Goal: Transaction & Acquisition: Download file/media

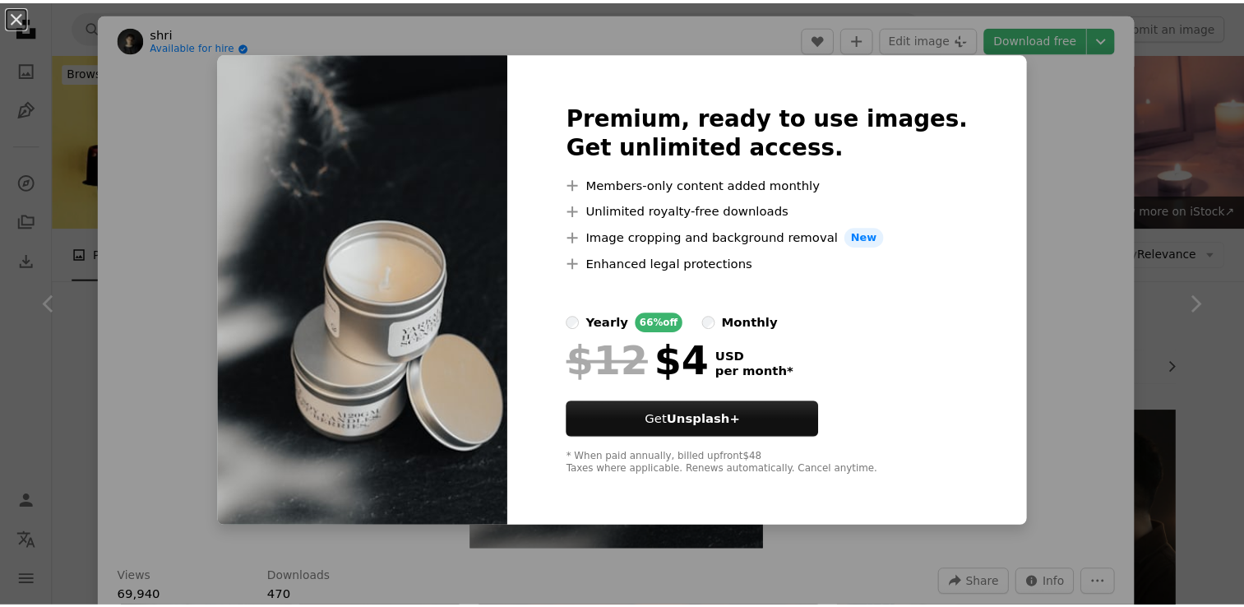
scroll to position [1075, 0]
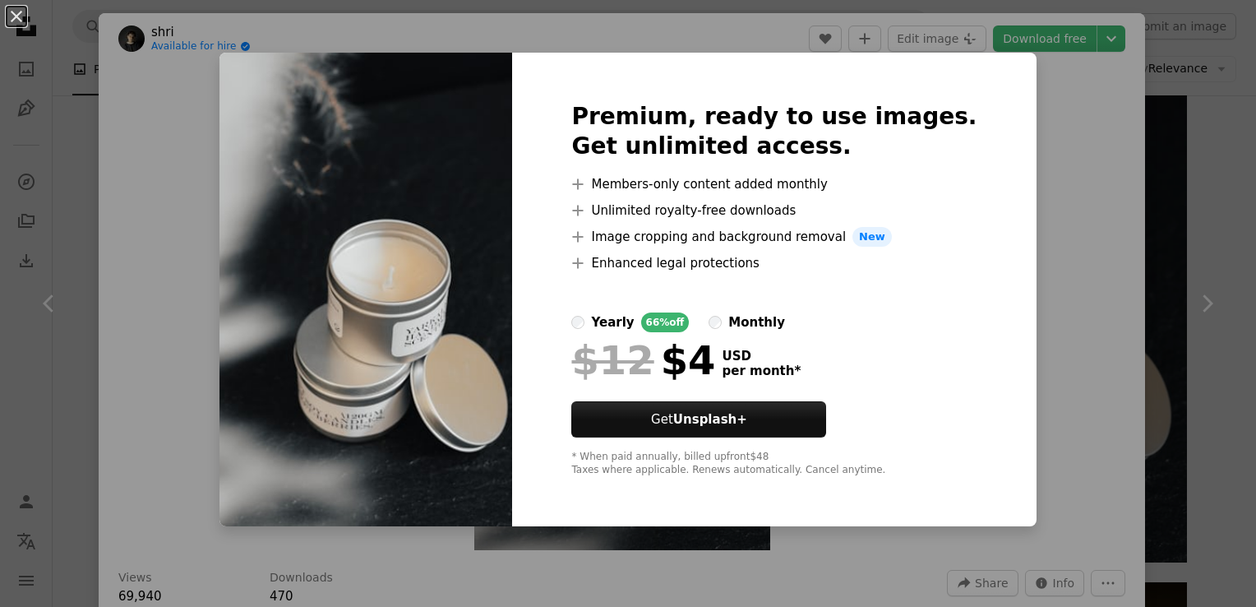
click at [1074, 183] on div "An X shape Premium, ready to use images. Get unlimited access. A plus sign Memb…" at bounding box center [628, 303] width 1256 height 607
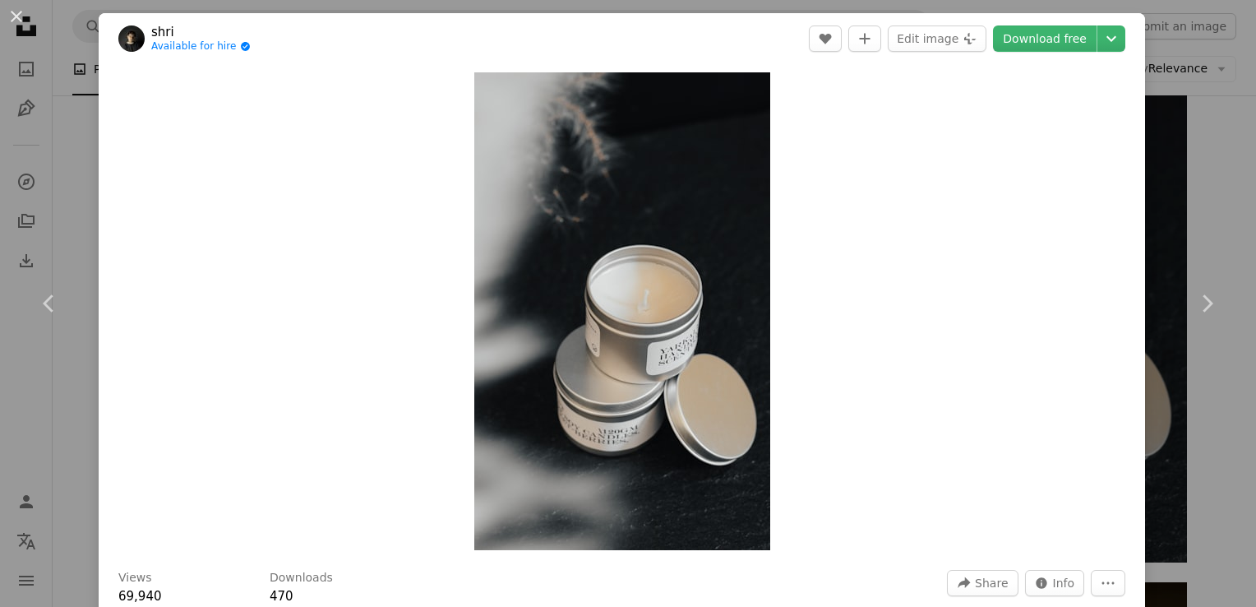
click at [1114, 48] on header "shri Available for hire A checkmark inside of a circle A heart A plus sign Edit…" at bounding box center [622, 38] width 1047 height 51
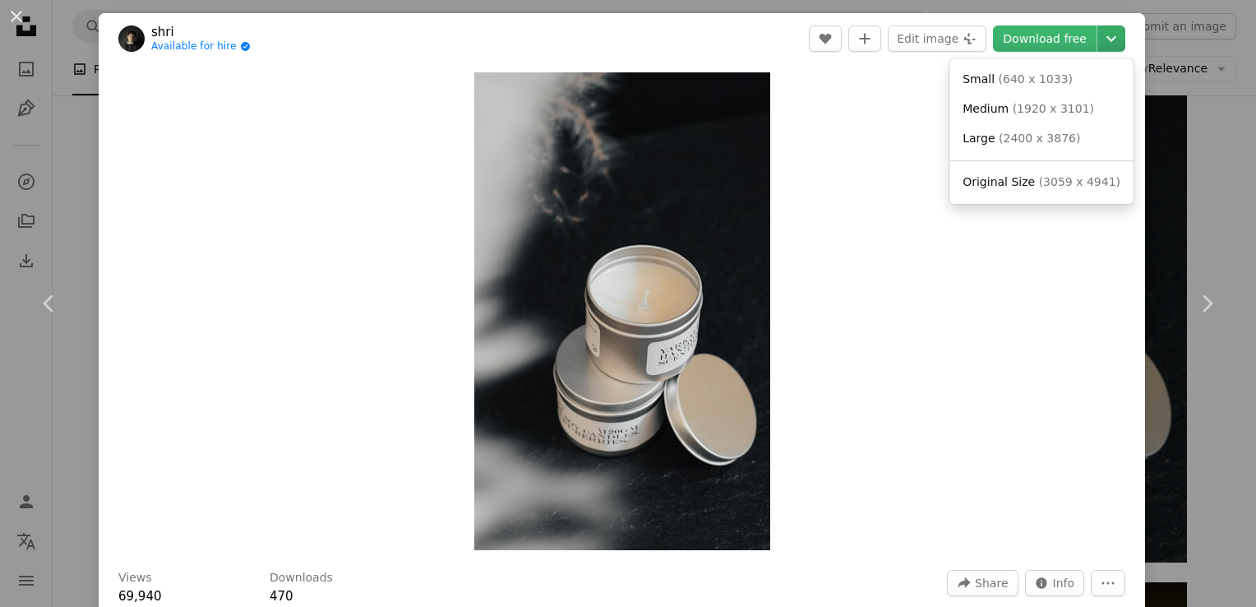
click at [1098, 38] on icon "Chevron down" at bounding box center [1111, 39] width 26 height 20
click at [1003, 192] on link "Original Size ( 3059 x 4941 )" at bounding box center [1041, 183] width 171 height 30
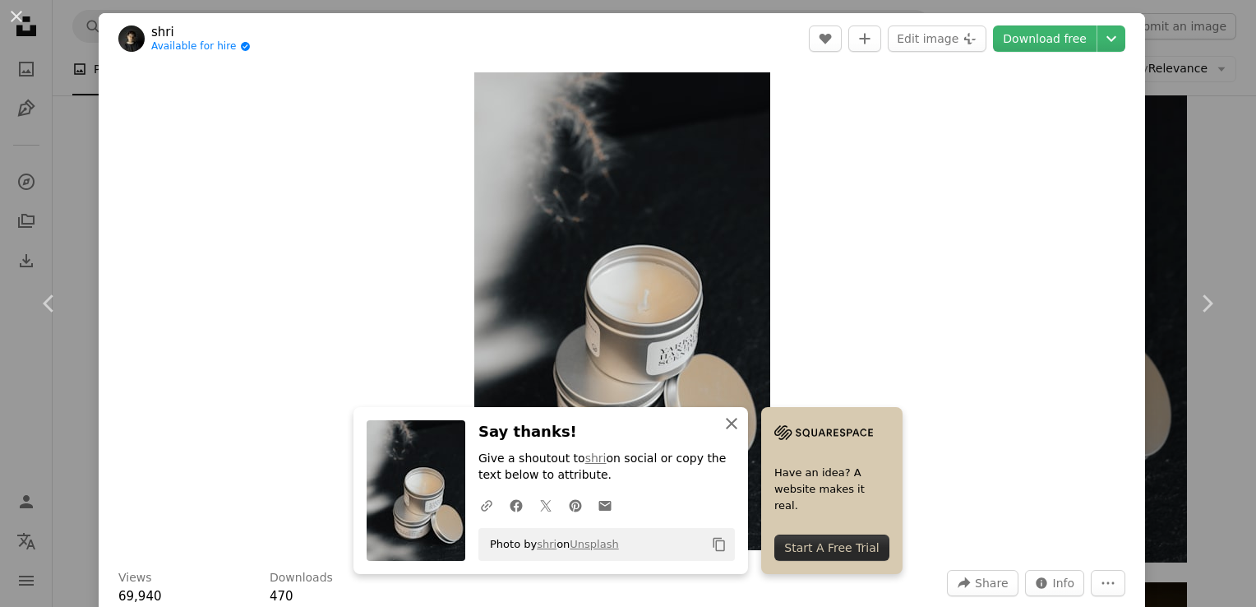
click at [733, 423] on icon "An X shape" at bounding box center [732, 424] width 20 height 20
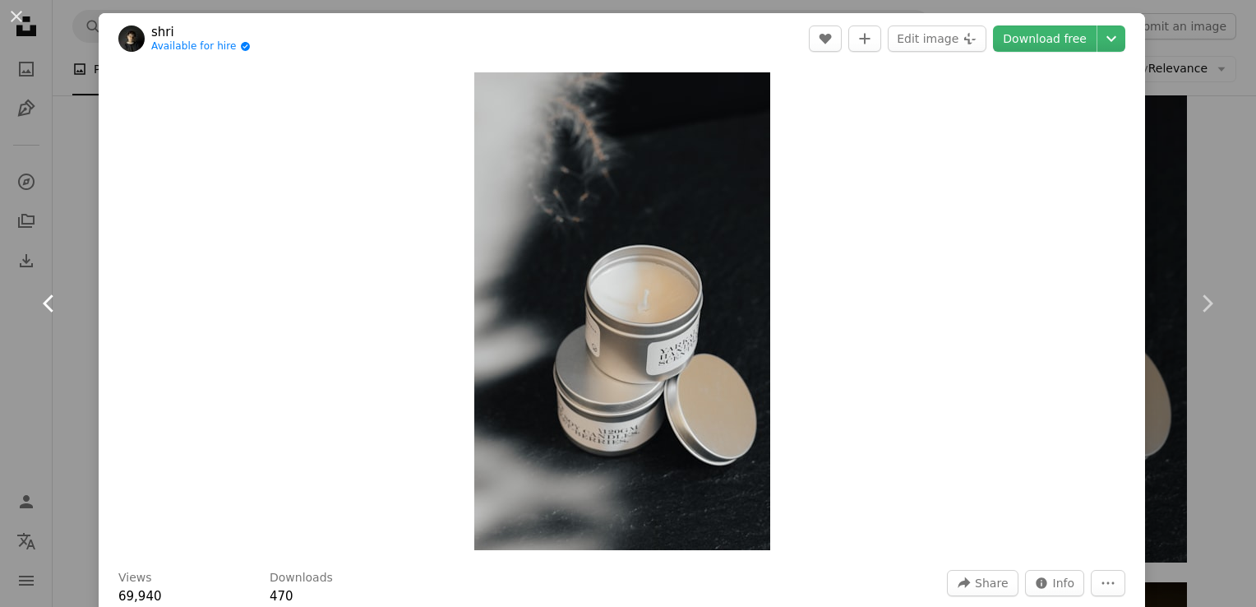
click at [68, 312] on link "Chevron left" at bounding box center [49, 303] width 99 height 158
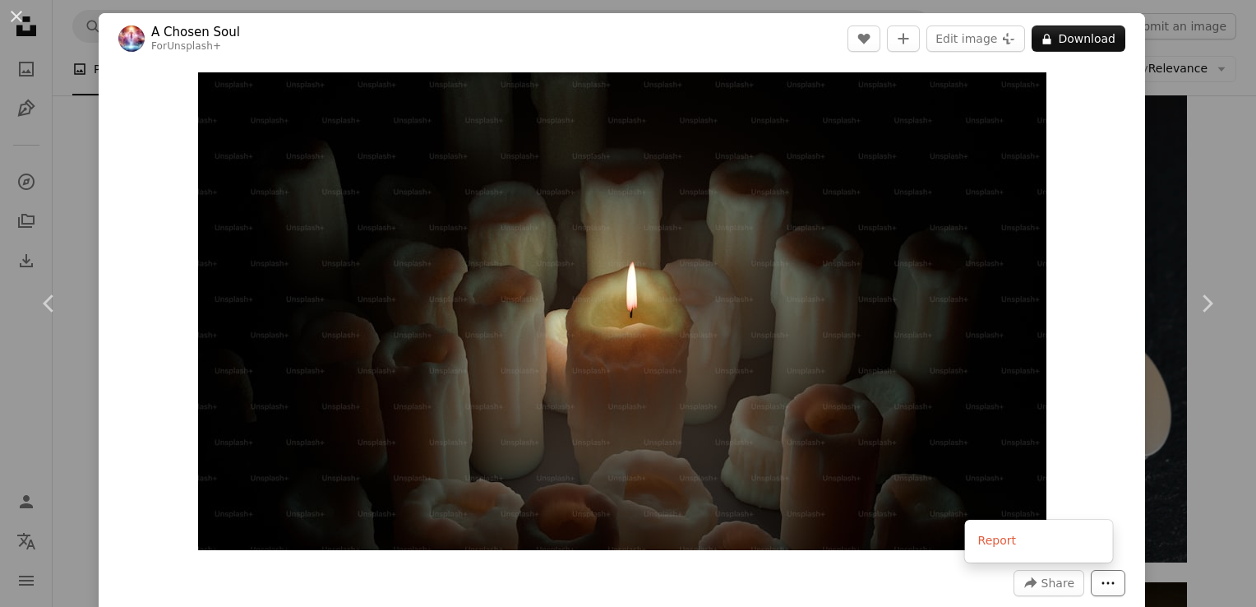
click at [1102, 593] on button "More Actions" at bounding box center [1108, 583] width 35 height 26
click at [9, 17] on button "An X shape" at bounding box center [17, 17] width 20 height 20
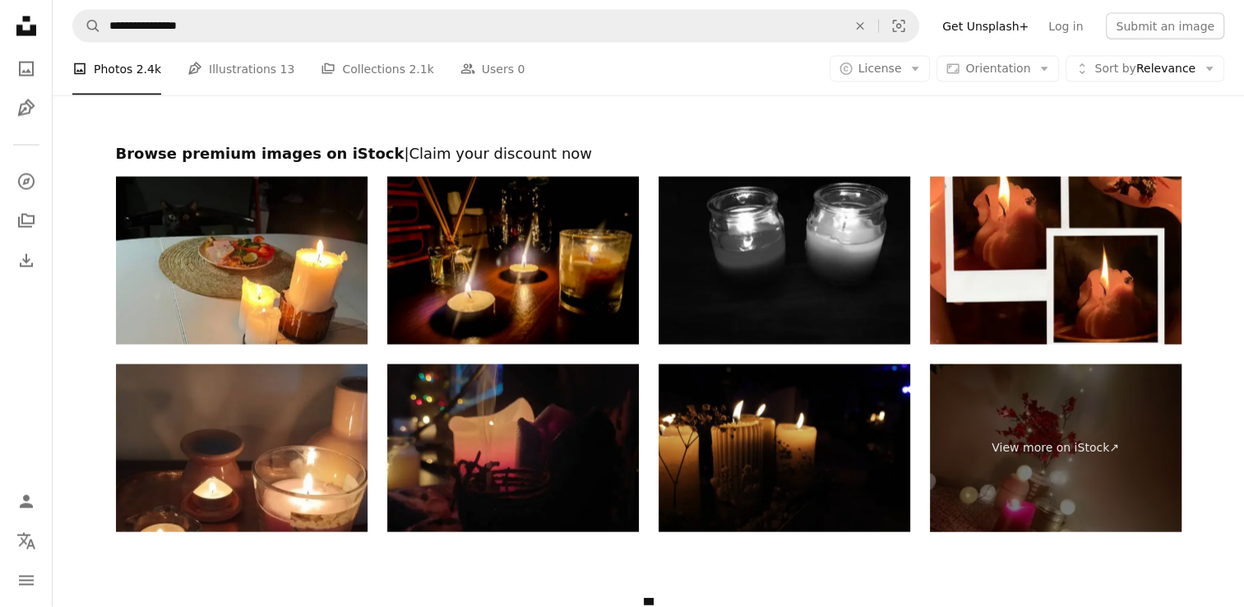
scroll to position [3499, 0]
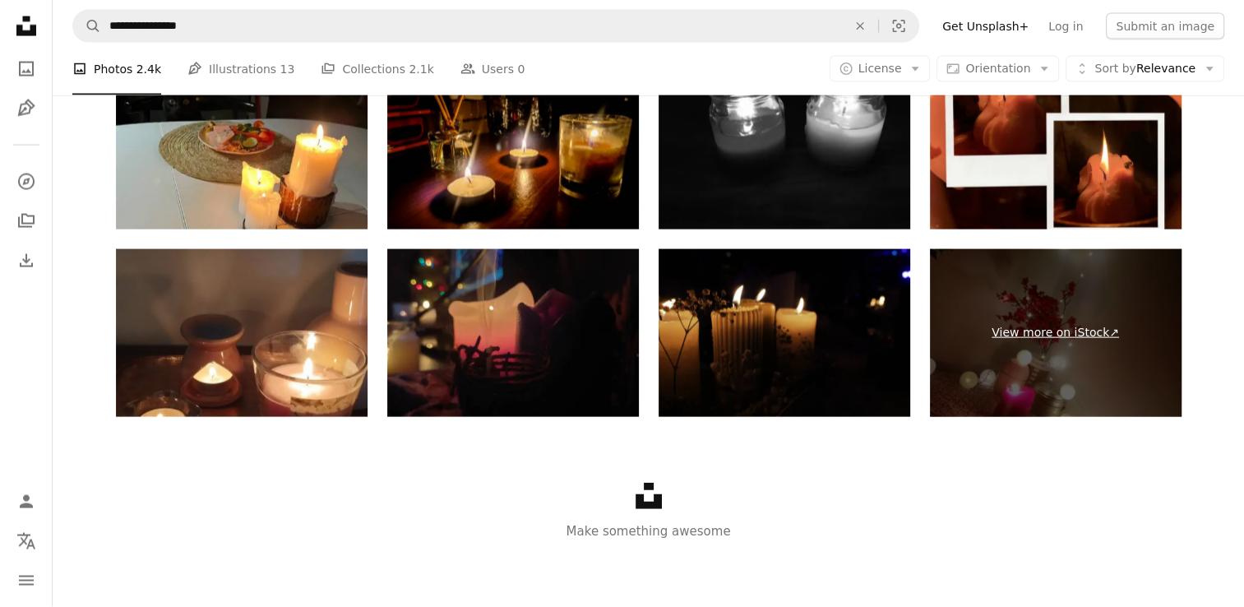
click at [1062, 355] on link "View more on iStock ↗" at bounding box center [1056, 333] width 252 height 168
